Goal: Task Accomplishment & Management: Manage account settings

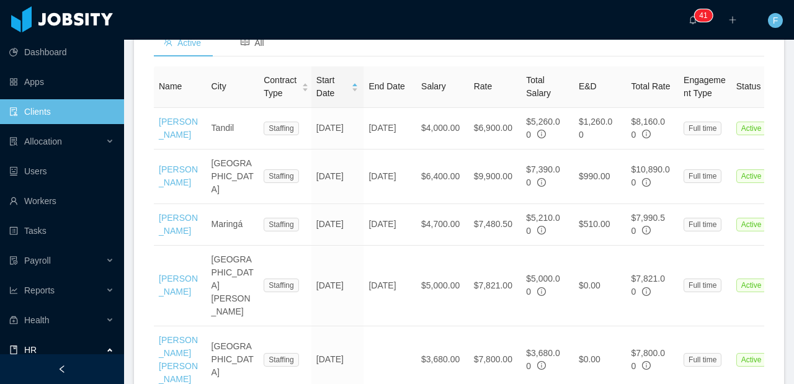
scroll to position [115, 0]
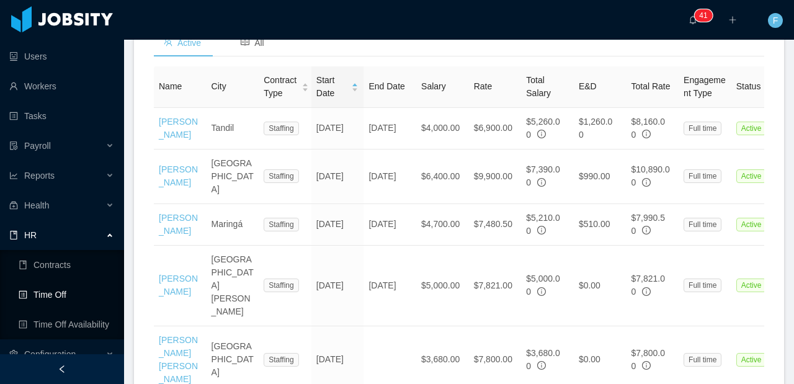
click at [55, 294] on link "Time Off" at bounding box center [67, 294] width 96 height 25
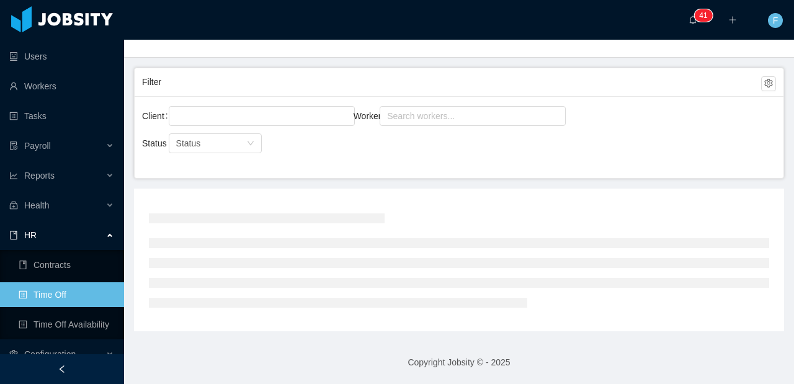
scroll to position [55, 0]
click at [405, 121] on div "Search workers..." at bounding box center [467, 116] width 160 height 12
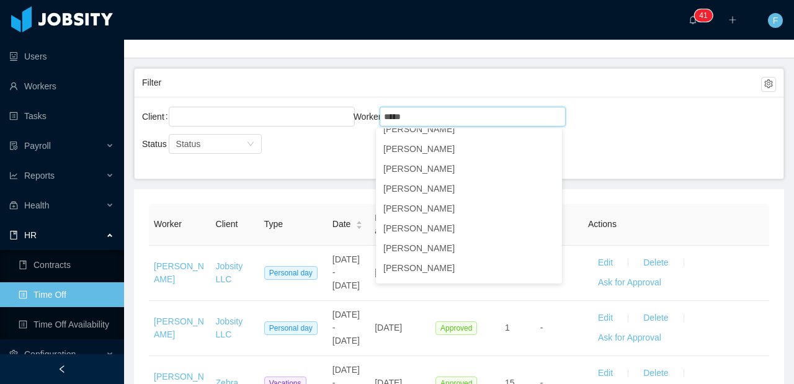
scroll to position [102, 0]
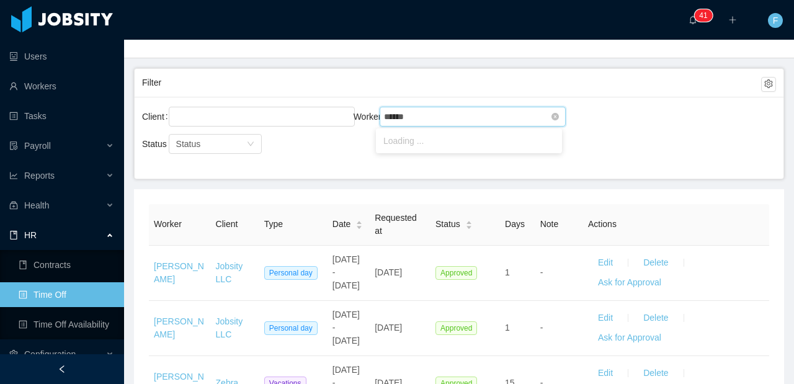
type input "*******"
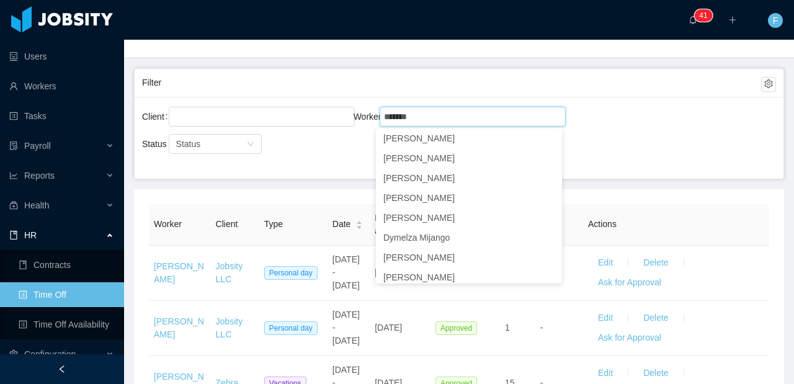
click at [444, 49] on li "[PERSON_NAME]" at bounding box center [469, 39] width 186 height 20
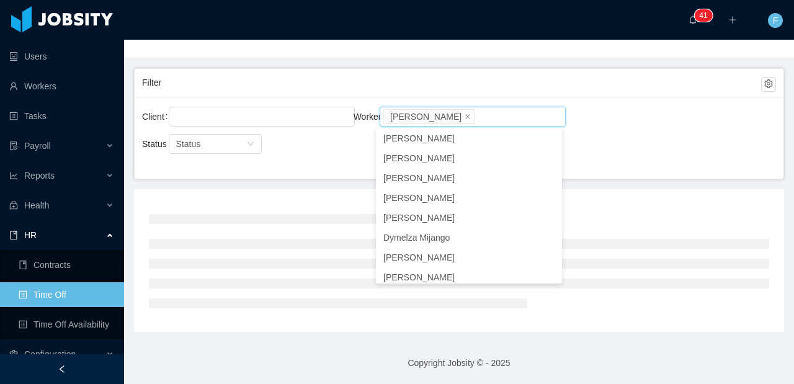
click at [622, 125] on div "Client Worker Search workers... [PERSON_NAME]" at bounding box center [459, 124] width 634 height 40
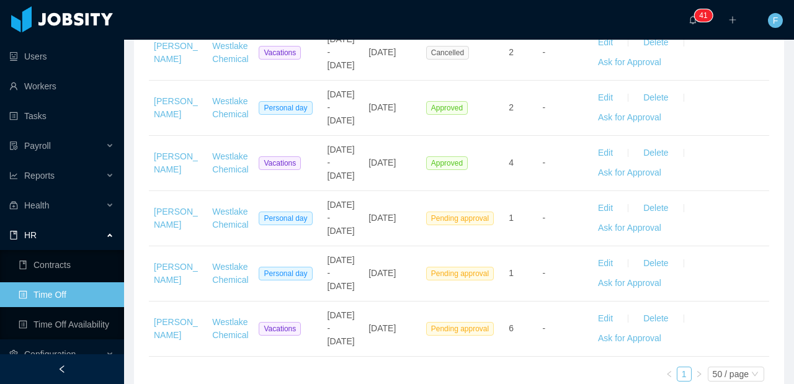
scroll to position [1114, 0]
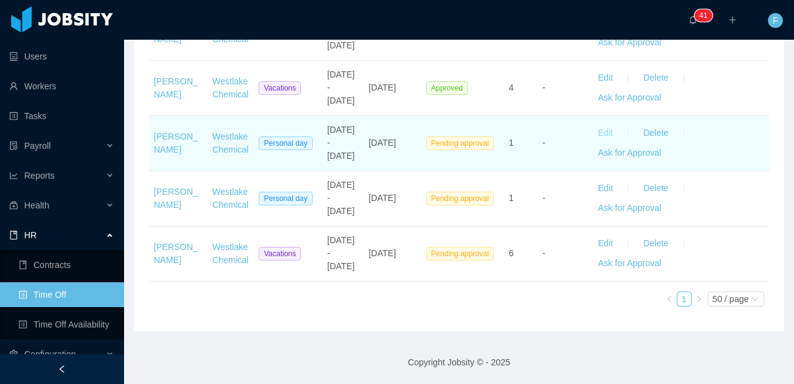
click at [593, 123] on button "Edit" at bounding box center [605, 133] width 35 height 20
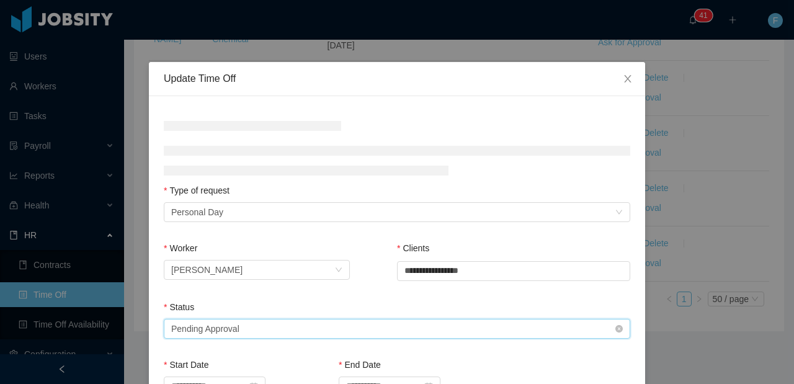
click at [266, 332] on div "Select status Pending Approval" at bounding box center [393, 329] width 444 height 19
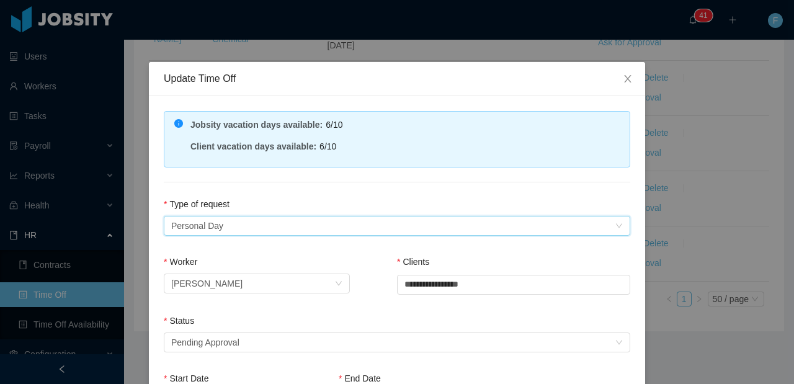
click at [228, 222] on div "Type of Request Personal Day" at bounding box center [393, 226] width 444 height 19
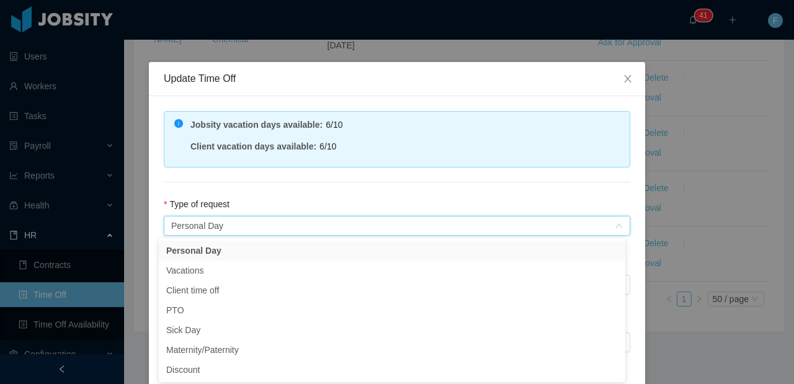
click at [261, 192] on div "**********" at bounding box center [397, 339] width 496 height 486
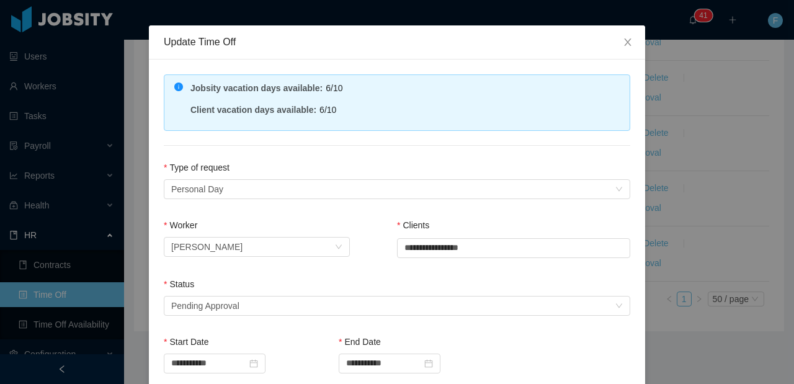
scroll to position [105, 0]
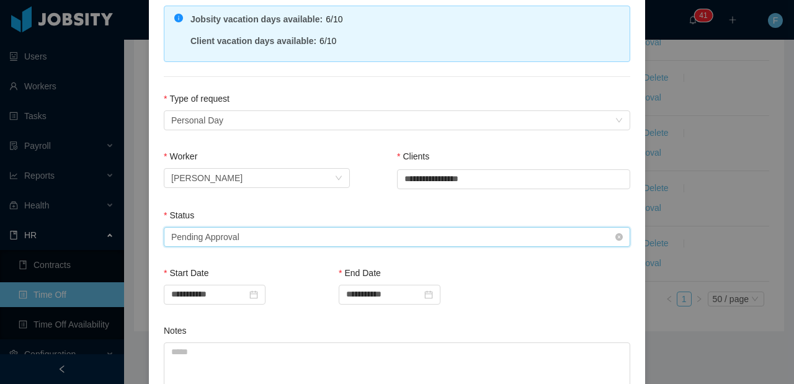
click at [246, 237] on div "Select status Pending Approval" at bounding box center [393, 237] width 444 height 19
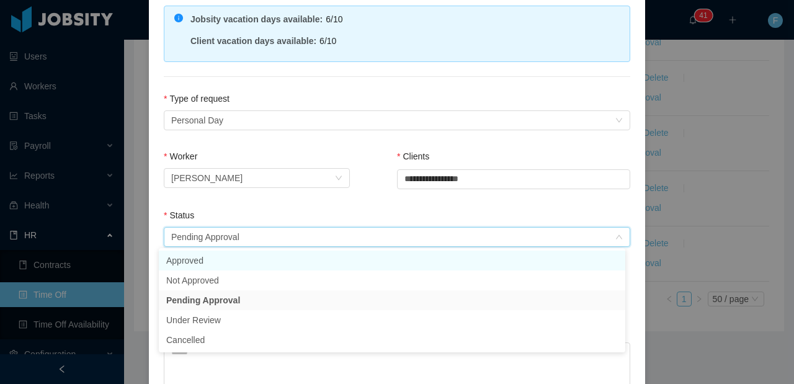
click at [176, 264] on li "Approved" at bounding box center [392, 261] width 467 height 20
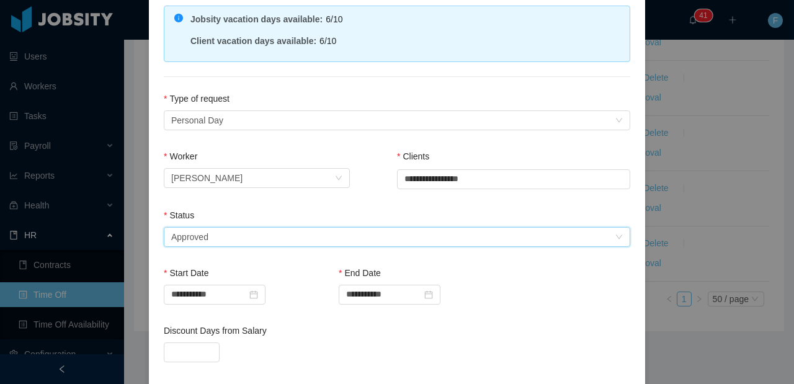
click at [276, 210] on div "Status" at bounding box center [397, 218] width 467 height 18
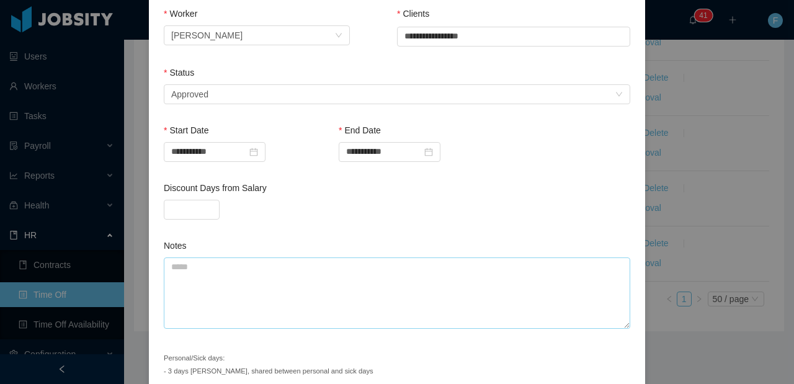
scroll to position [303, 0]
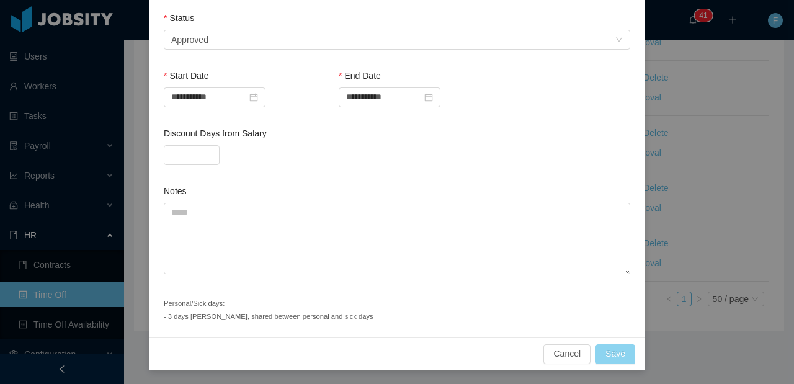
click at [600, 351] on button "Save" at bounding box center [616, 354] width 40 height 20
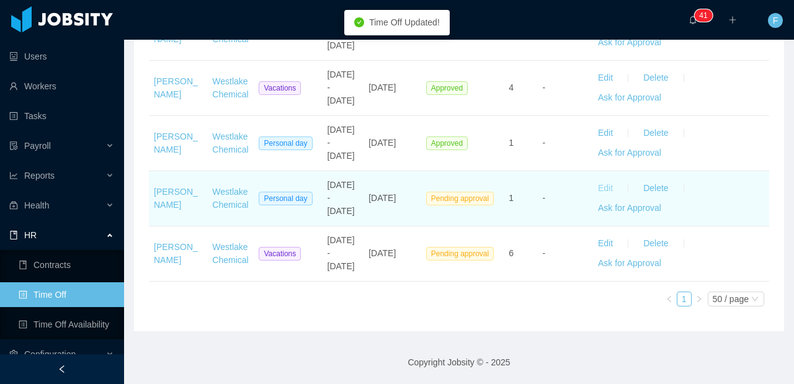
click at [596, 179] on button "Edit" at bounding box center [605, 189] width 35 height 20
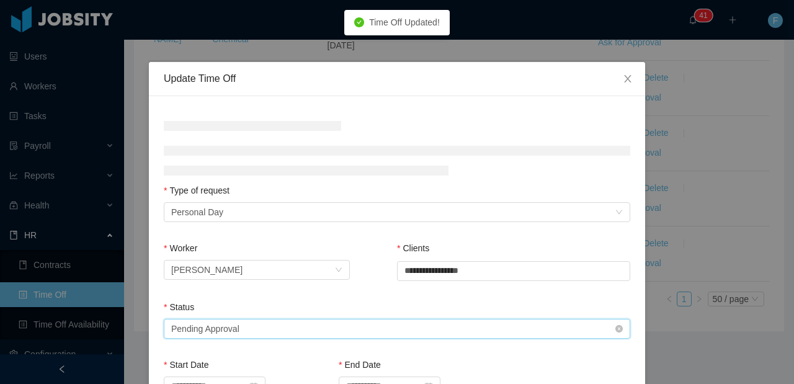
click at [238, 335] on div "Select status Pending Approval" at bounding box center [393, 329] width 444 height 19
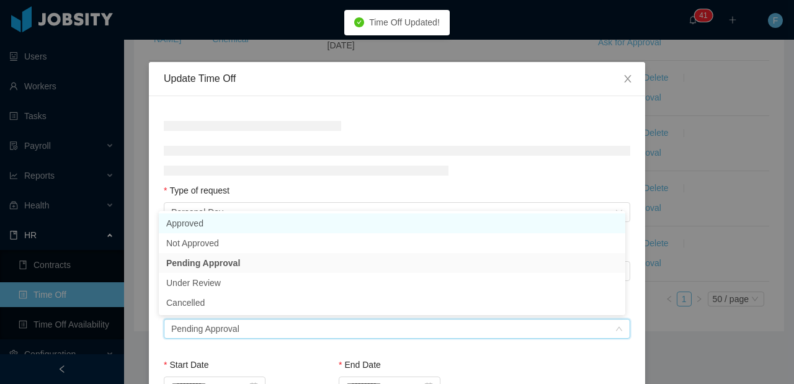
click at [203, 227] on li "Approved" at bounding box center [392, 223] width 467 height 20
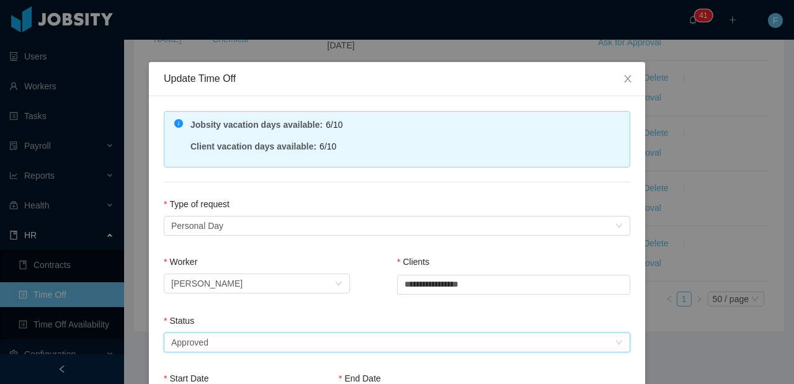
click at [308, 198] on div "Type of request" at bounding box center [397, 207] width 467 height 18
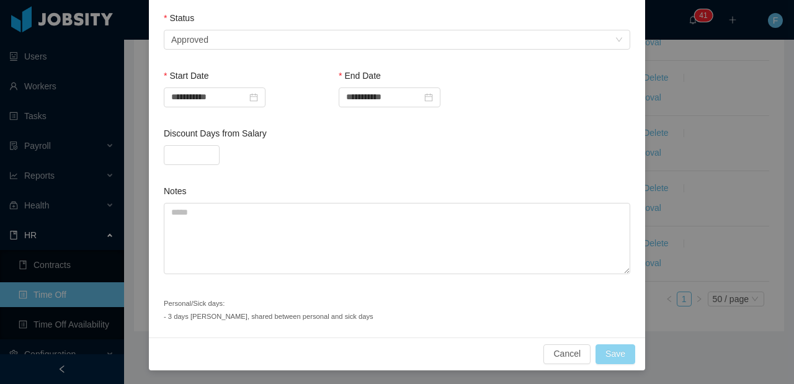
click at [608, 353] on button "Save" at bounding box center [616, 354] width 40 height 20
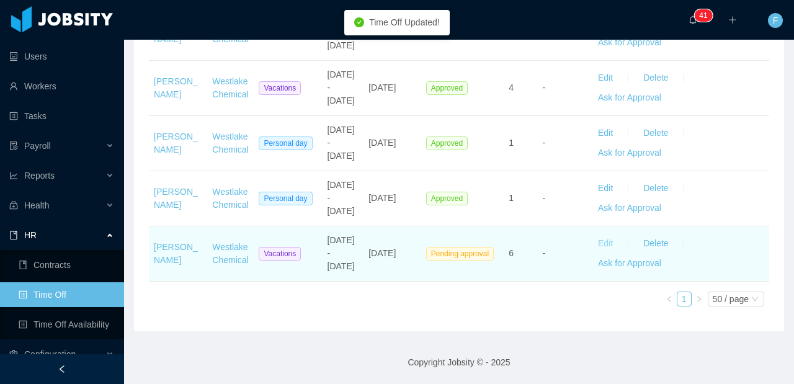
click at [598, 239] on button "Edit" at bounding box center [605, 244] width 35 height 20
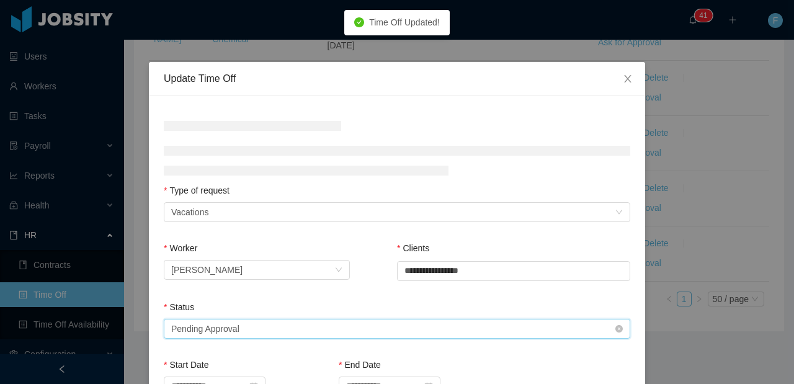
click at [334, 333] on div "Select status Pending Approval" at bounding box center [393, 329] width 444 height 19
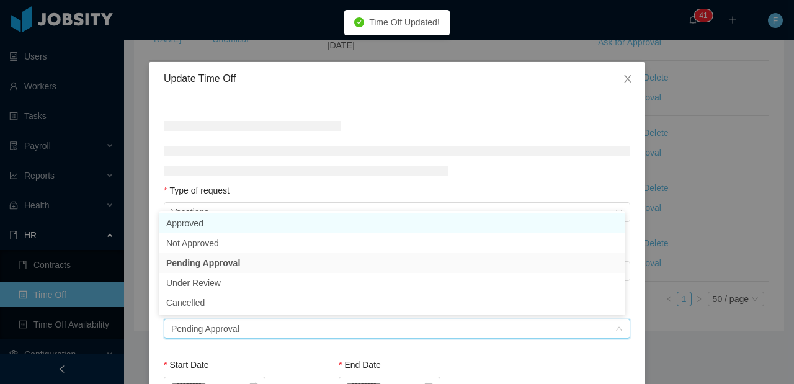
click at [212, 224] on li "Approved" at bounding box center [392, 223] width 467 height 20
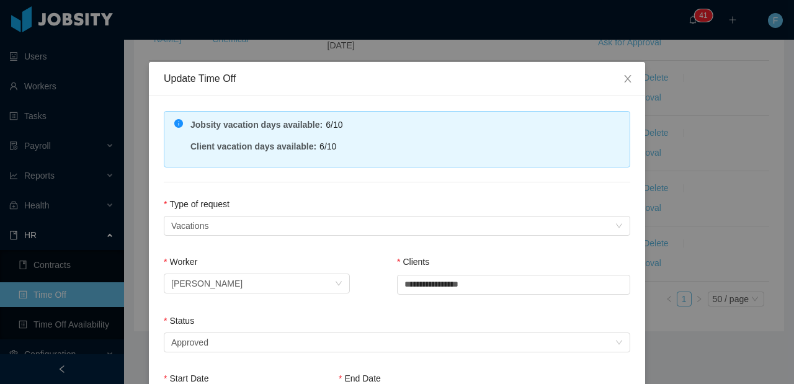
click at [264, 194] on div "**********" at bounding box center [397, 374] width 496 height 557
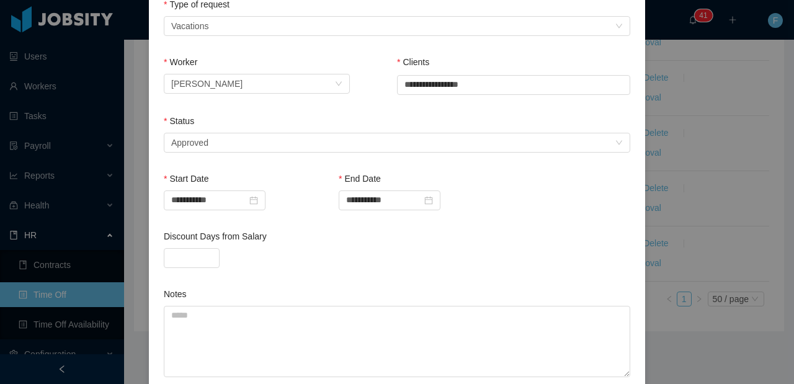
scroll to position [316, 0]
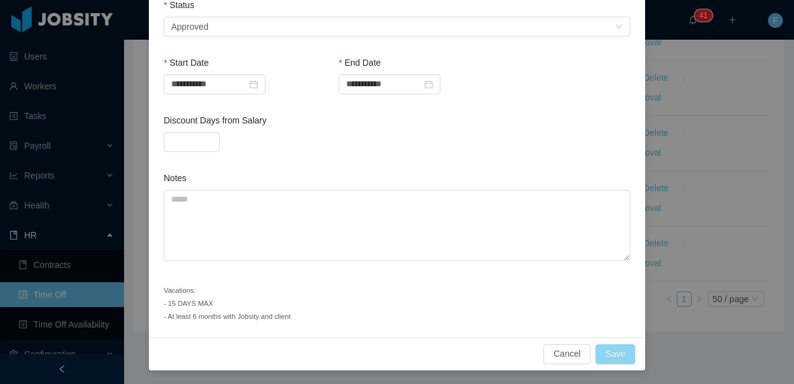
click at [596, 354] on button "Save" at bounding box center [616, 354] width 40 height 20
